Goal: Task Accomplishment & Management: Complete application form

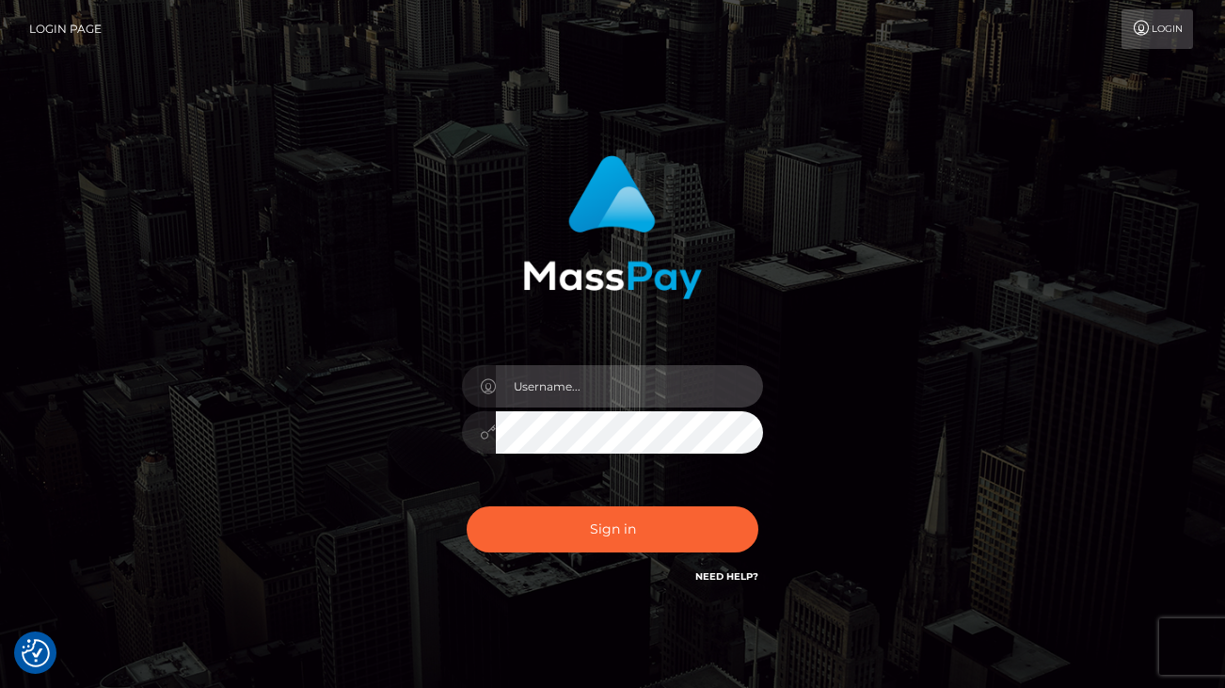
click at [630, 398] on input "text" at bounding box center [629, 386] width 267 height 42
type input "[EMAIL_ADDRESS][DOMAIN_NAME]"
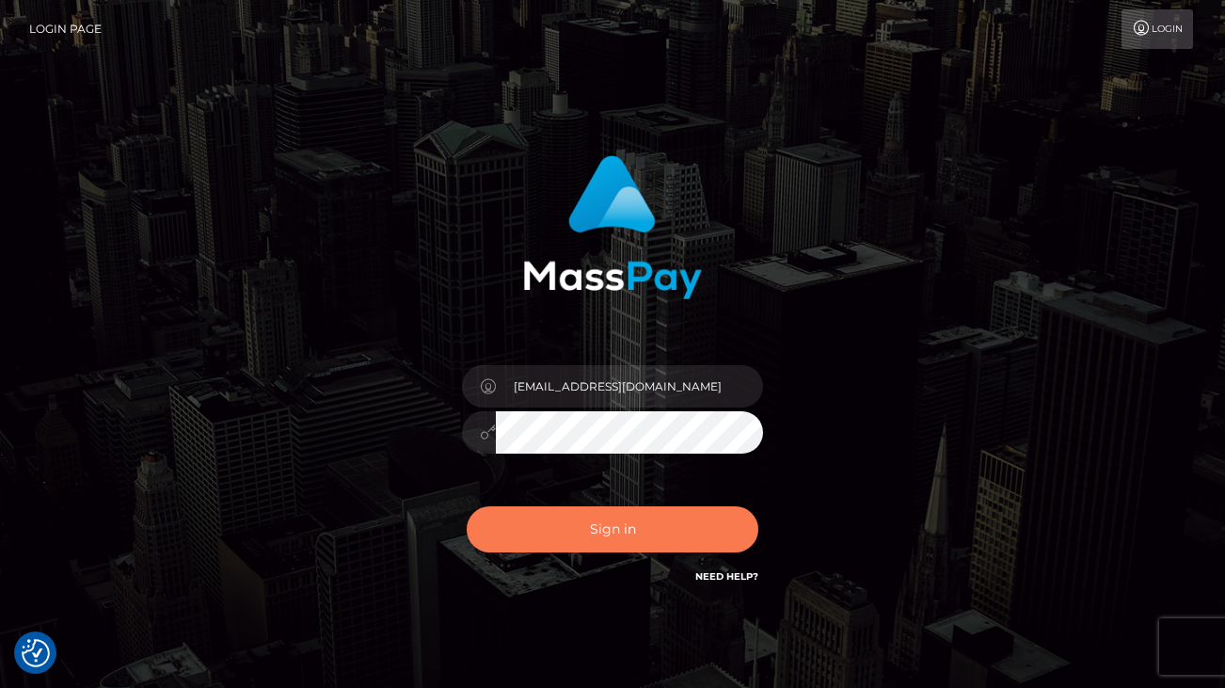
click at [566, 535] on button "Sign in" at bounding box center [613, 529] width 292 height 46
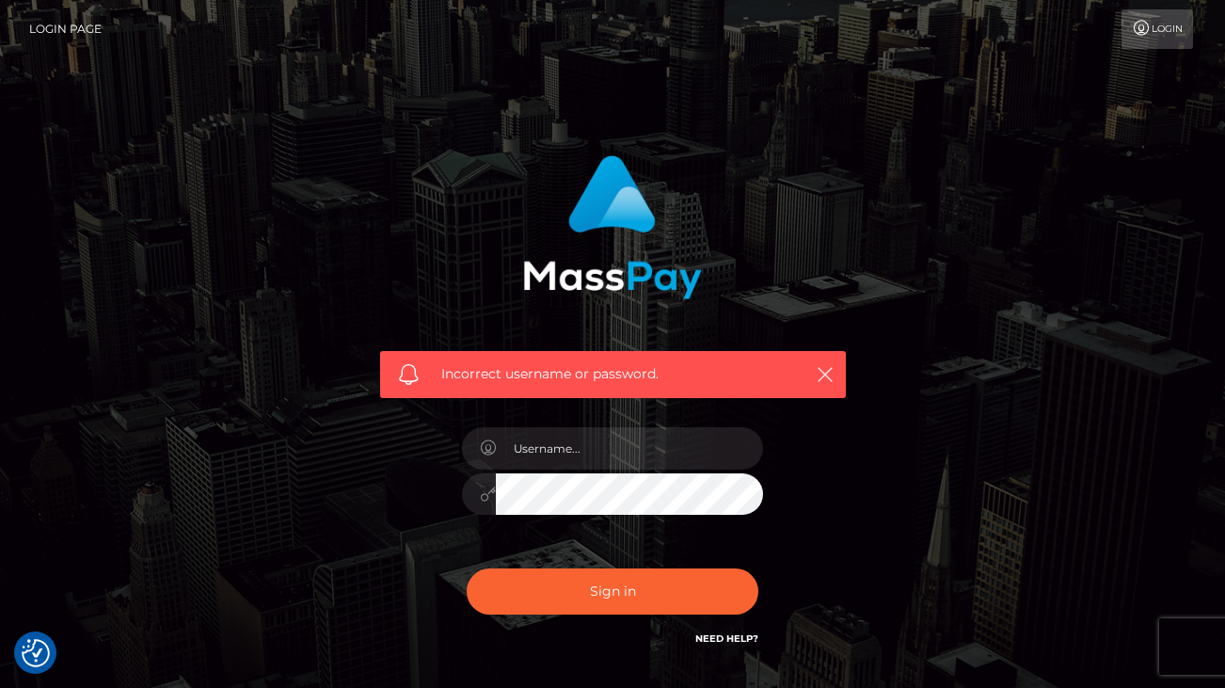
click at [79, 28] on link "Login Page" at bounding box center [65, 29] width 72 height 40
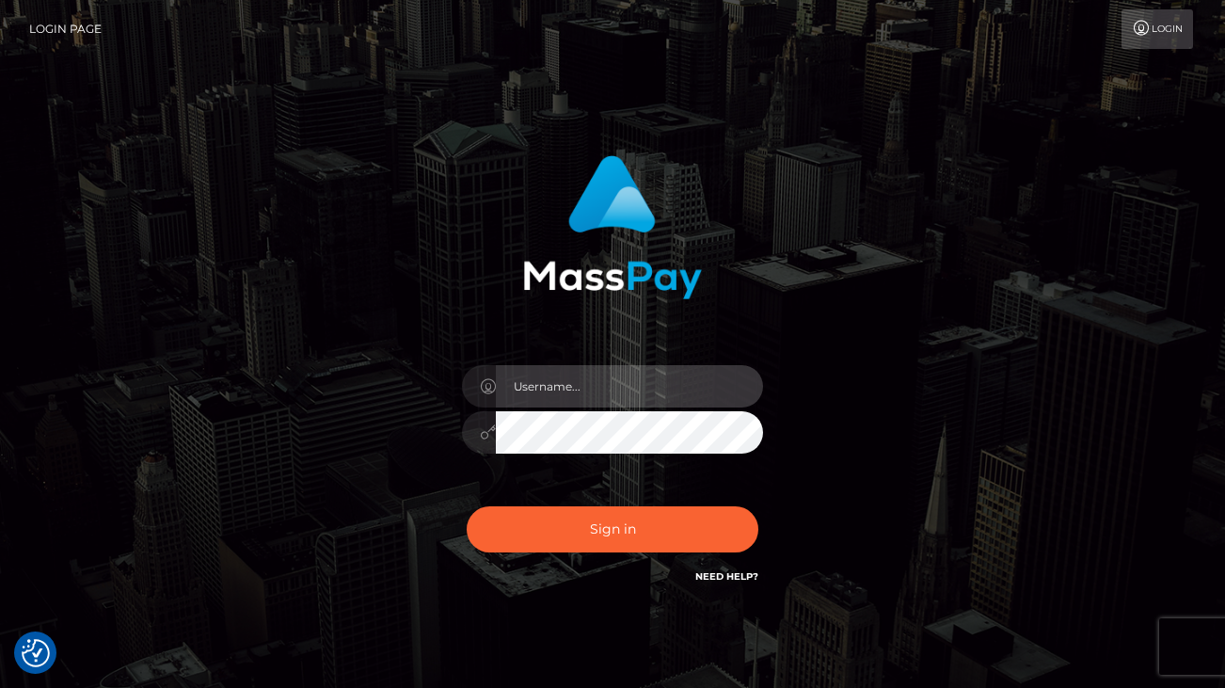
click at [665, 388] on input "text" at bounding box center [629, 386] width 267 height 42
type input "[EMAIL_ADDRESS][DOMAIN_NAME]"
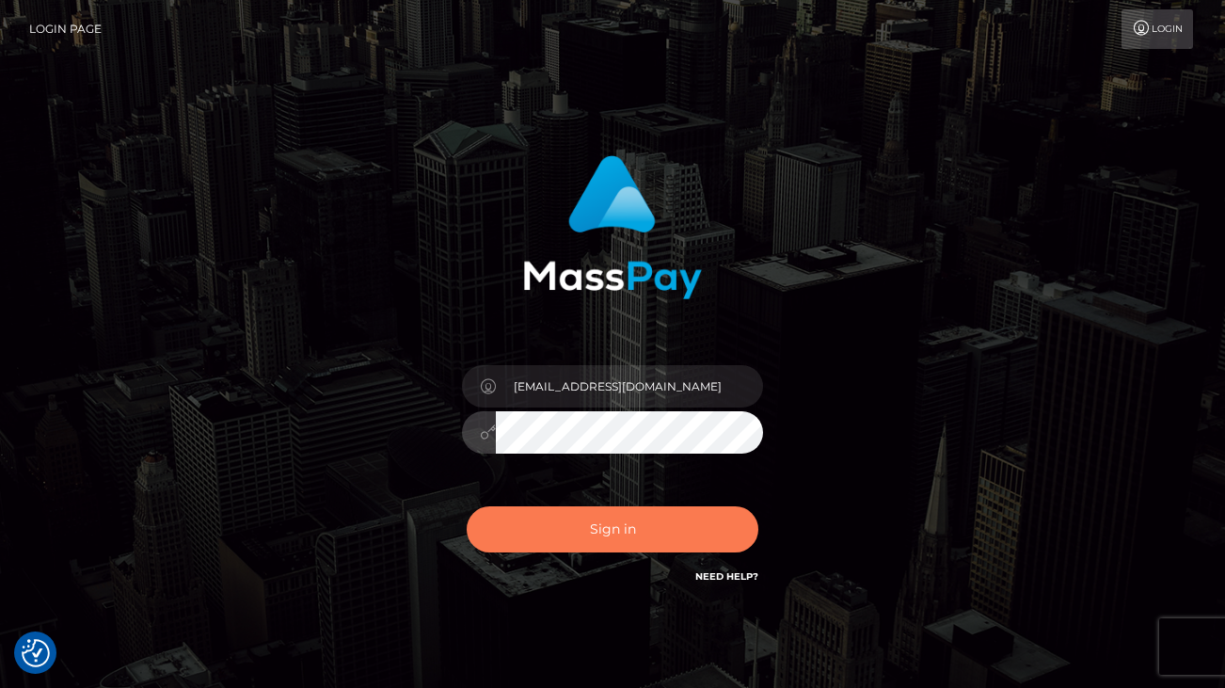
click at [514, 545] on button "Sign in" at bounding box center [613, 529] width 292 height 46
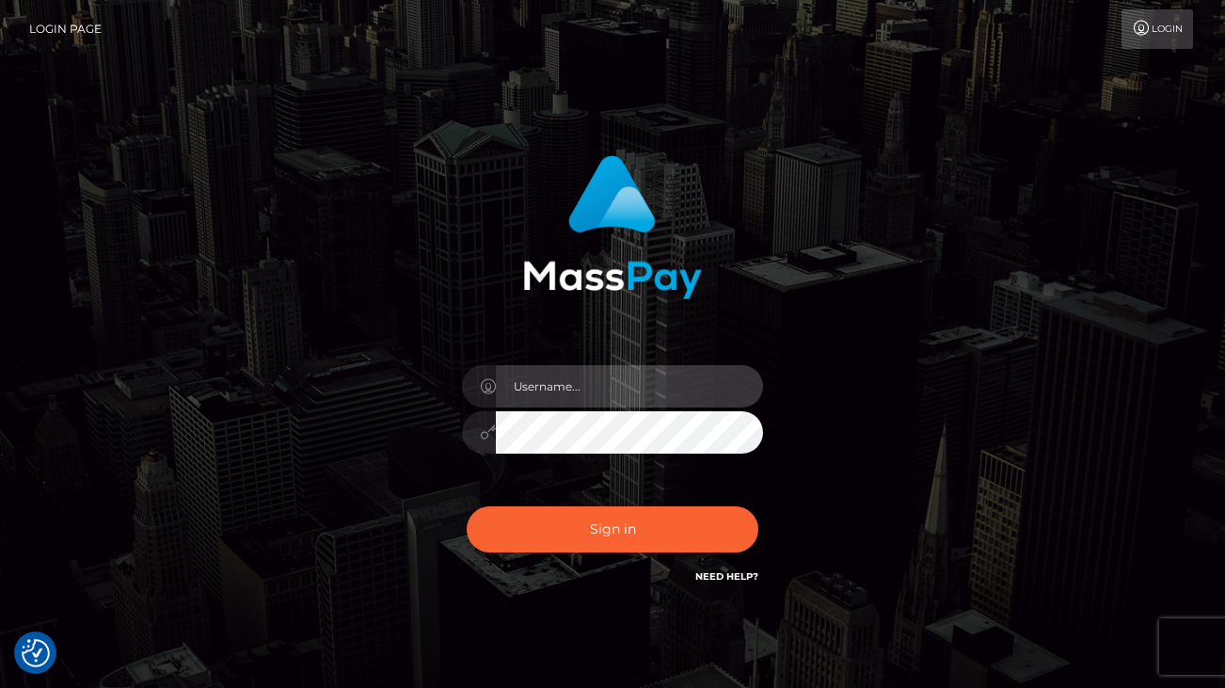
click at [611, 403] on input "text" at bounding box center [629, 386] width 267 height 42
type input "Goddesslunaluck@hotmail.com"
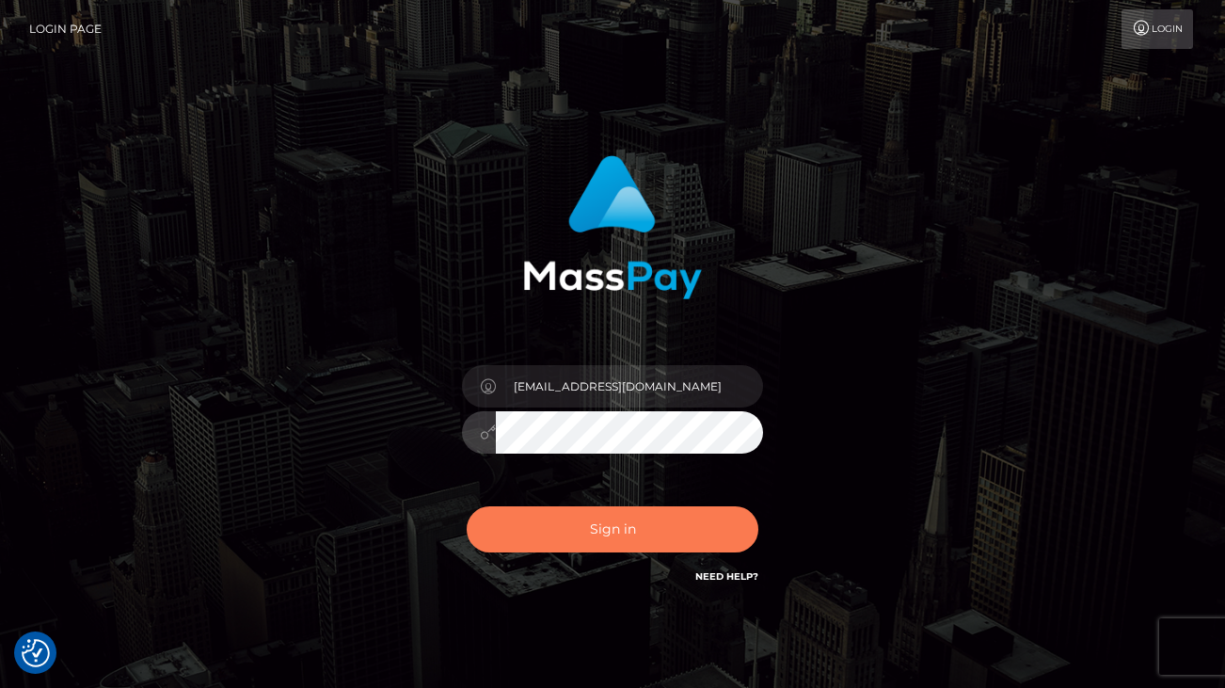
click at [538, 525] on button "Sign in" at bounding box center [613, 529] width 292 height 46
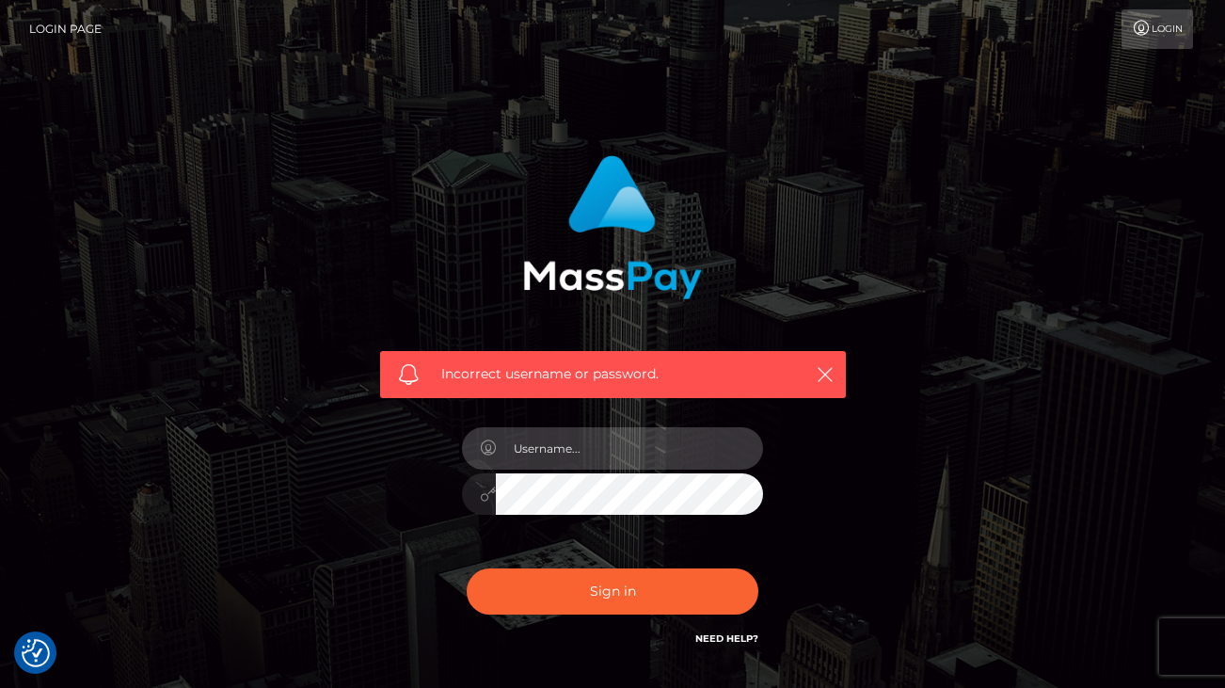
click at [575, 461] on input "text" at bounding box center [629, 448] width 267 height 42
type input "[EMAIL_ADDRESS][DOMAIN_NAME]"
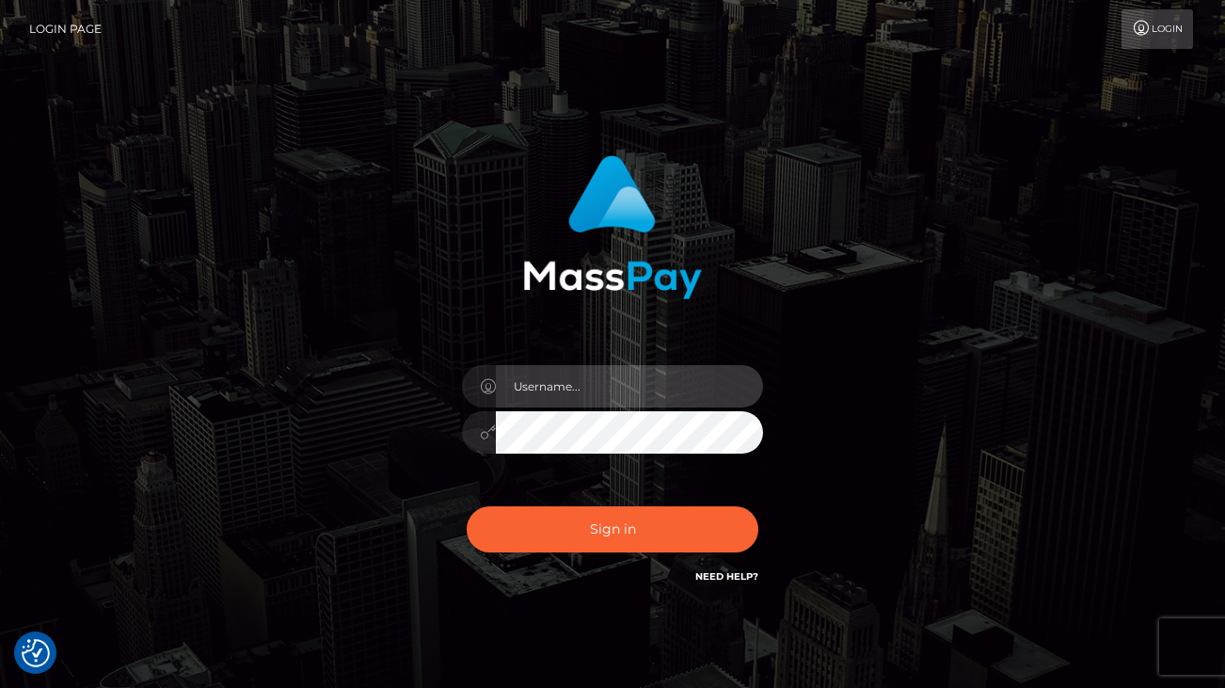
click at [557, 391] on input "text" at bounding box center [629, 386] width 267 height 42
type input "[EMAIL_ADDRESS][DOMAIN_NAME]"
click at [527, 487] on div "[EMAIL_ADDRESS][DOMAIN_NAME]" at bounding box center [612, 423] width 329 height 144
click at [488, 439] on icon at bounding box center [488, 431] width 16 height 15
click at [484, 431] on icon at bounding box center [488, 431] width 16 height 15
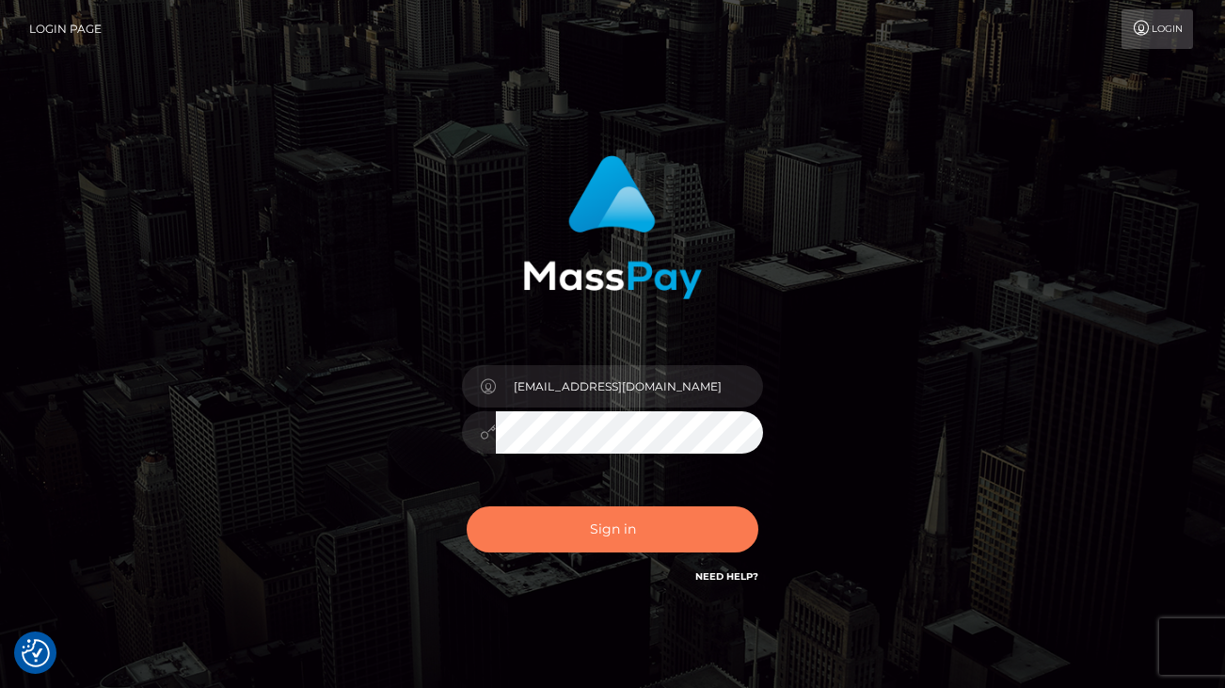
click at [516, 525] on button "Sign in" at bounding box center [613, 529] width 292 height 46
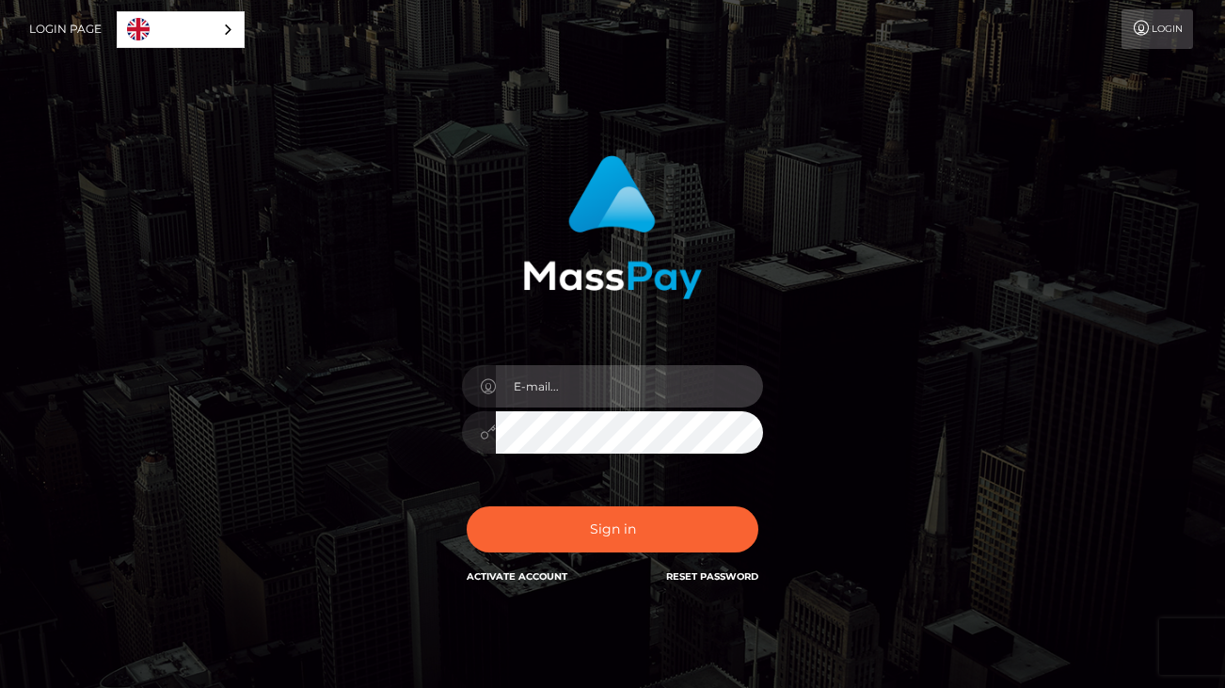
type input "[EMAIL_ADDRESS][DOMAIN_NAME]"
click at [485, 434] on icon at bounding box center [488, 431] width 16 height 15
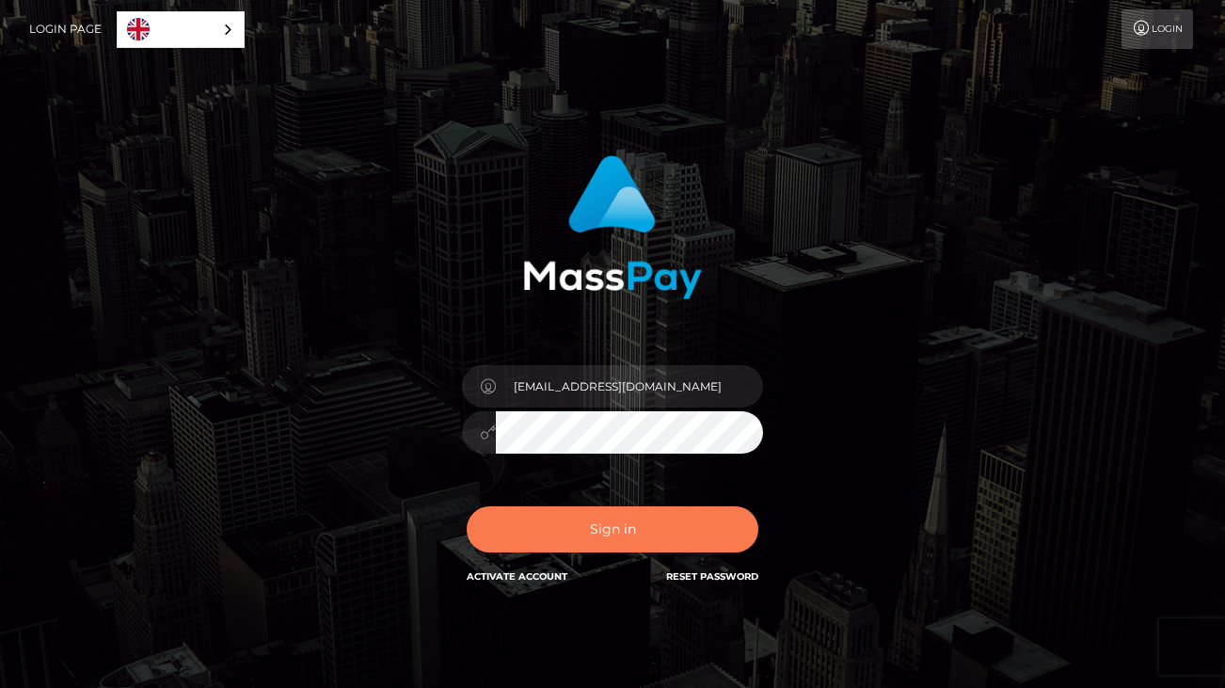
click at [562, 524] on button "Sign in" at bounding box center [613, 529] width 292 height 46
